Goal: Find specific page/section: Find specific page/section

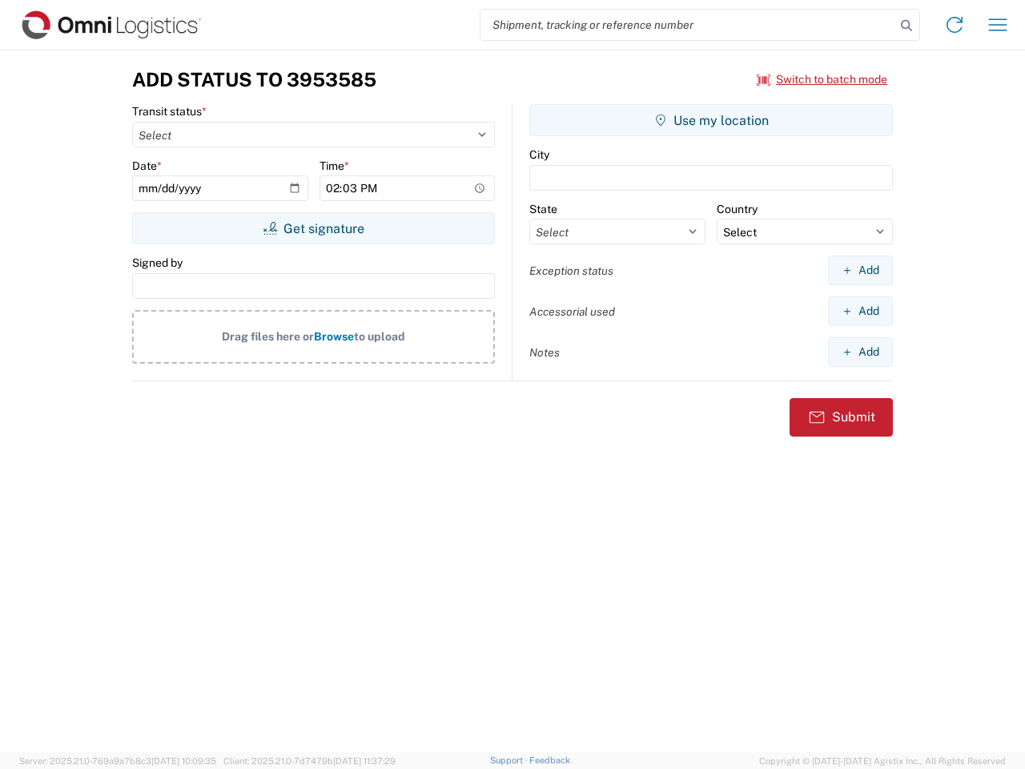
click at [688, 25] on input "search" at bounding box center [688, 25] width 415 height 30
click at [907, 26] on icon at bounding box center [907, 25] width 22 height 22
click at [955, 25] on icon at bounding box center [955, 25] width 26 height 26
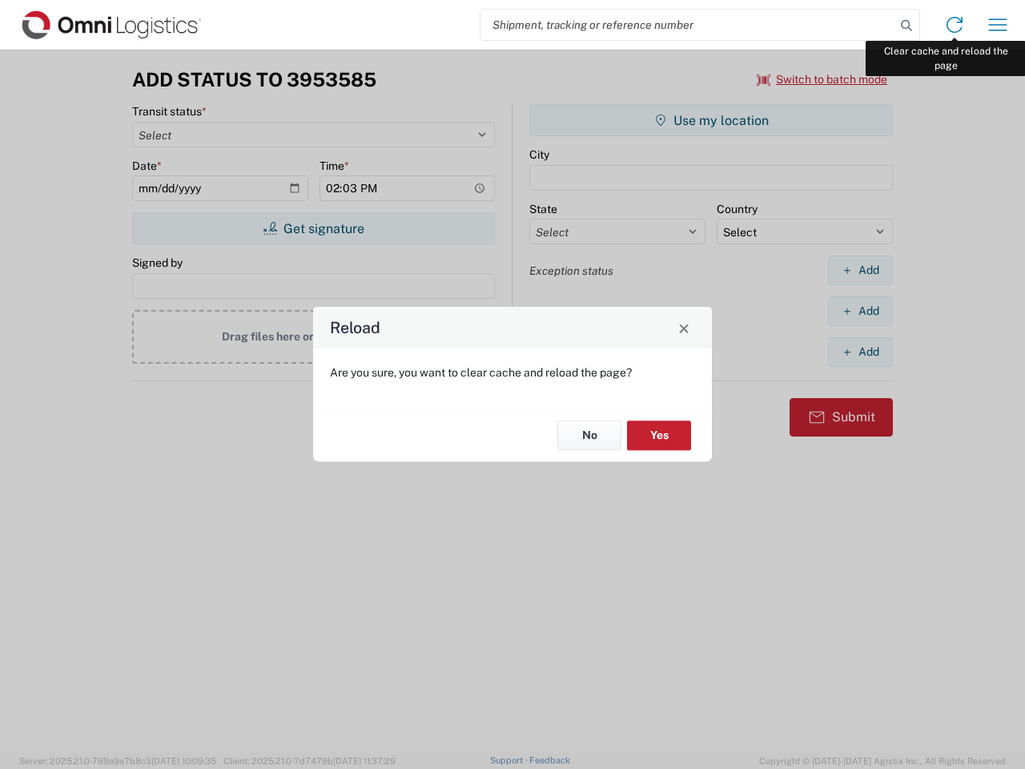
click at [998, 25] on div "Reload Are you sure, you want to clear cache and reload the page? No Yes" at bounding box center [512, 384] width 1025 height 769
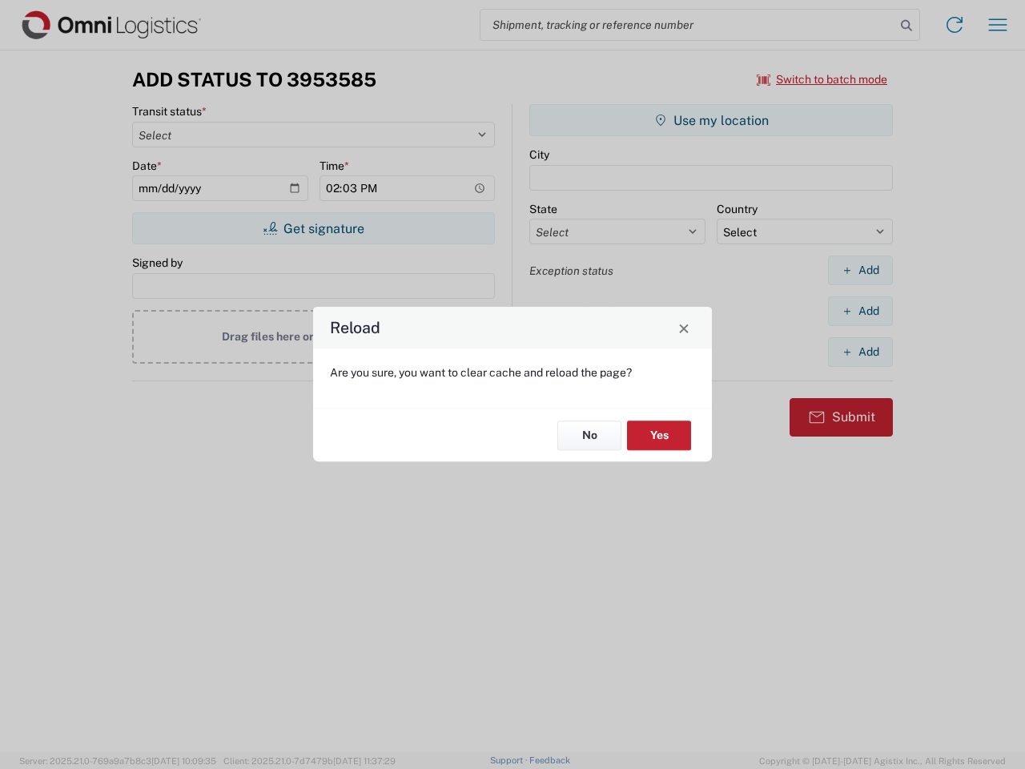
click at [823, 79] on div "Reload Are you sure, you want to clear cache and reload the page? No Yes" at bounding box center [512, 384] width 1025 height 769
click at [313, 228] on div "Reload Are you sure, you want to clear cache and reload the page? No Yes" at bounding box center [512, 384] width 1025 height 769
click at [711, 120] on div "Reload Are you sure, you want to clear cache and reload the page? No Yes" at bounding box center [512, 384] width 1025 height 769
click at [860, 270] on div "Reload Are you sure, you want to clear cache and reload the page? No Yes" at bounding box center [512, 384] width 1025 height 769
click at [860, 311] on div "Reload Are you sure, you want to clear cache and reload the page? No Yes" at bounding box center [512, 384] width 1025 height 769
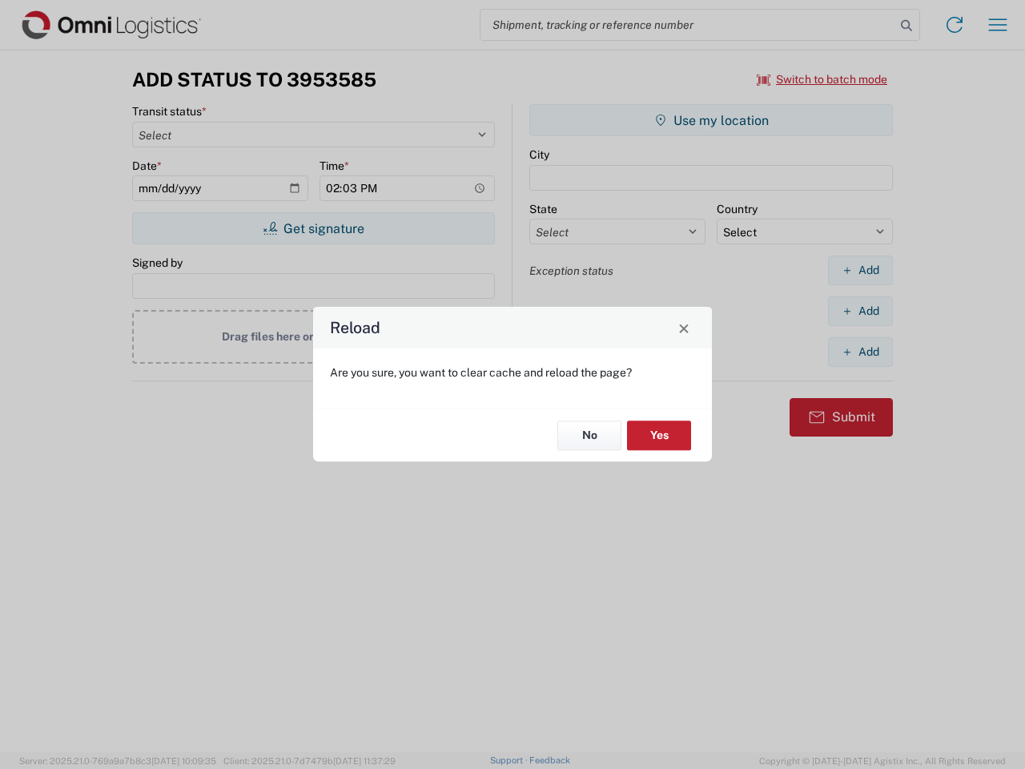
click at [860, 352] on div "Reload Are you sure, you want to clear cache and reload the page? No Yes" at bounding box center [512, 384] width 1025 height 769
